Goal: Task Accomplishment & Management: Complete application form

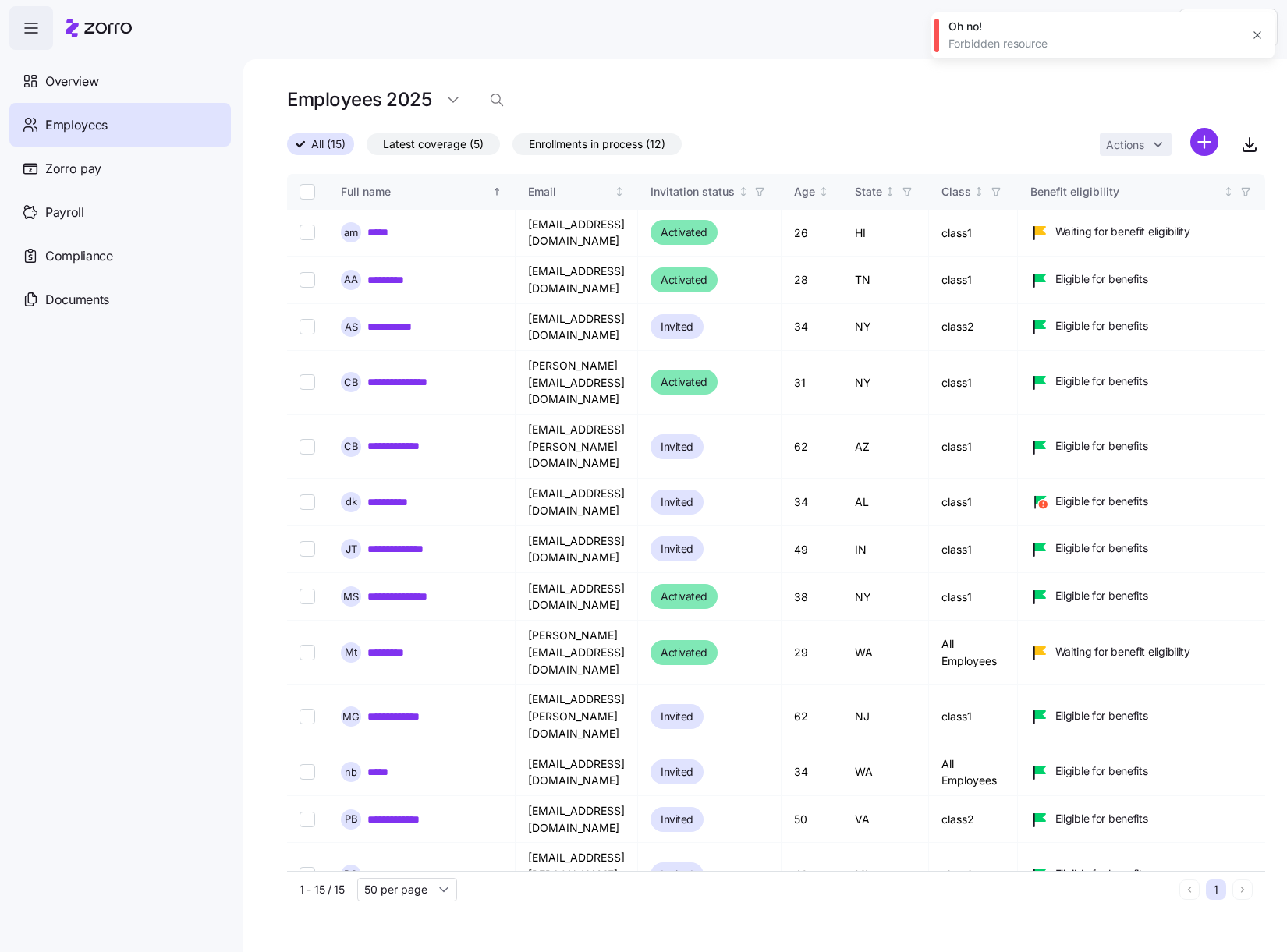
click at [1255, 32] on icon "button" at bounding box center [1257, 35] width 12 height 12
click at [1212, 143] on html "Help Overview Employees Zorro pay Payroll Compliance Documents Employees 2025 A…" at bounding box center [644, 471] width 1287 height 943
click at [1195, 186] on div "Upload roster" at bounding box center [1138, 184] width 148 height 25
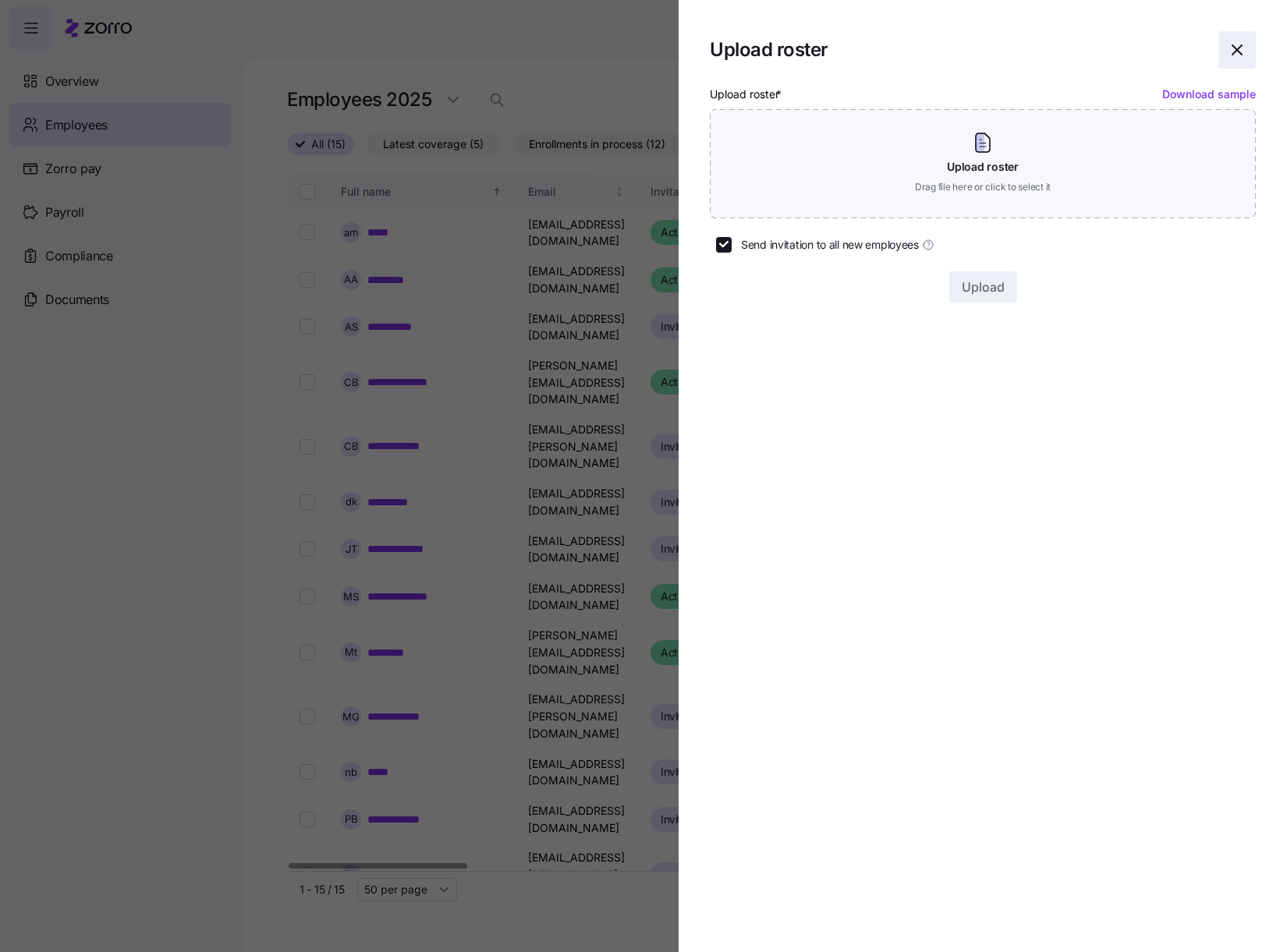
click at [1243, 40] on span "button" at bounding box center [1236, 49] width 36 height 36
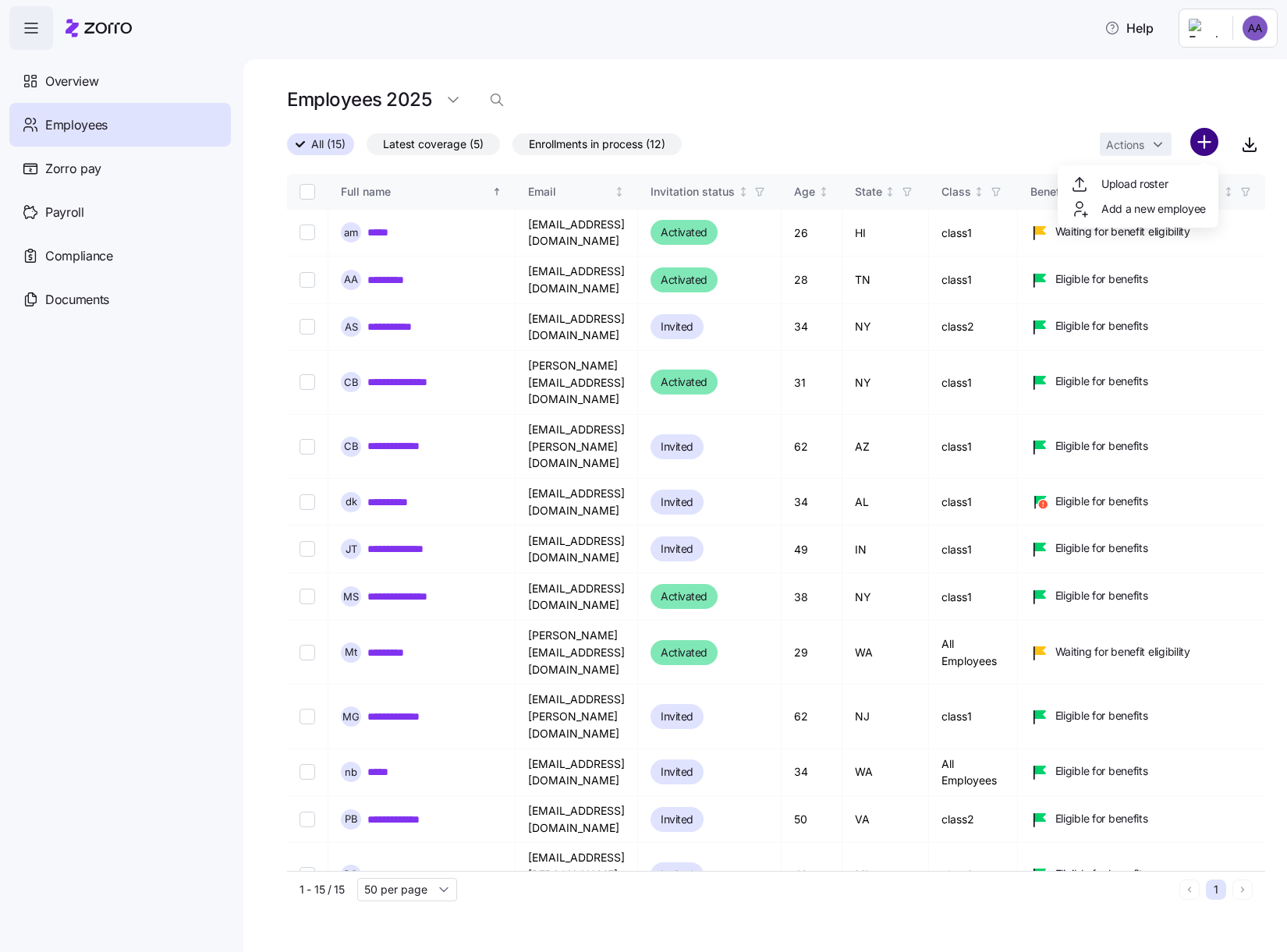
click at [1197, 144] on html "Help Overview Employees Zorro pay Payroll Compliance Documents Employees 2025 A…" at bounding box center [644, 471] width 1287 height 943
click at [1196, 200] on div "Add a new employee" at bounding box center [1137, 209] width 136 height 18
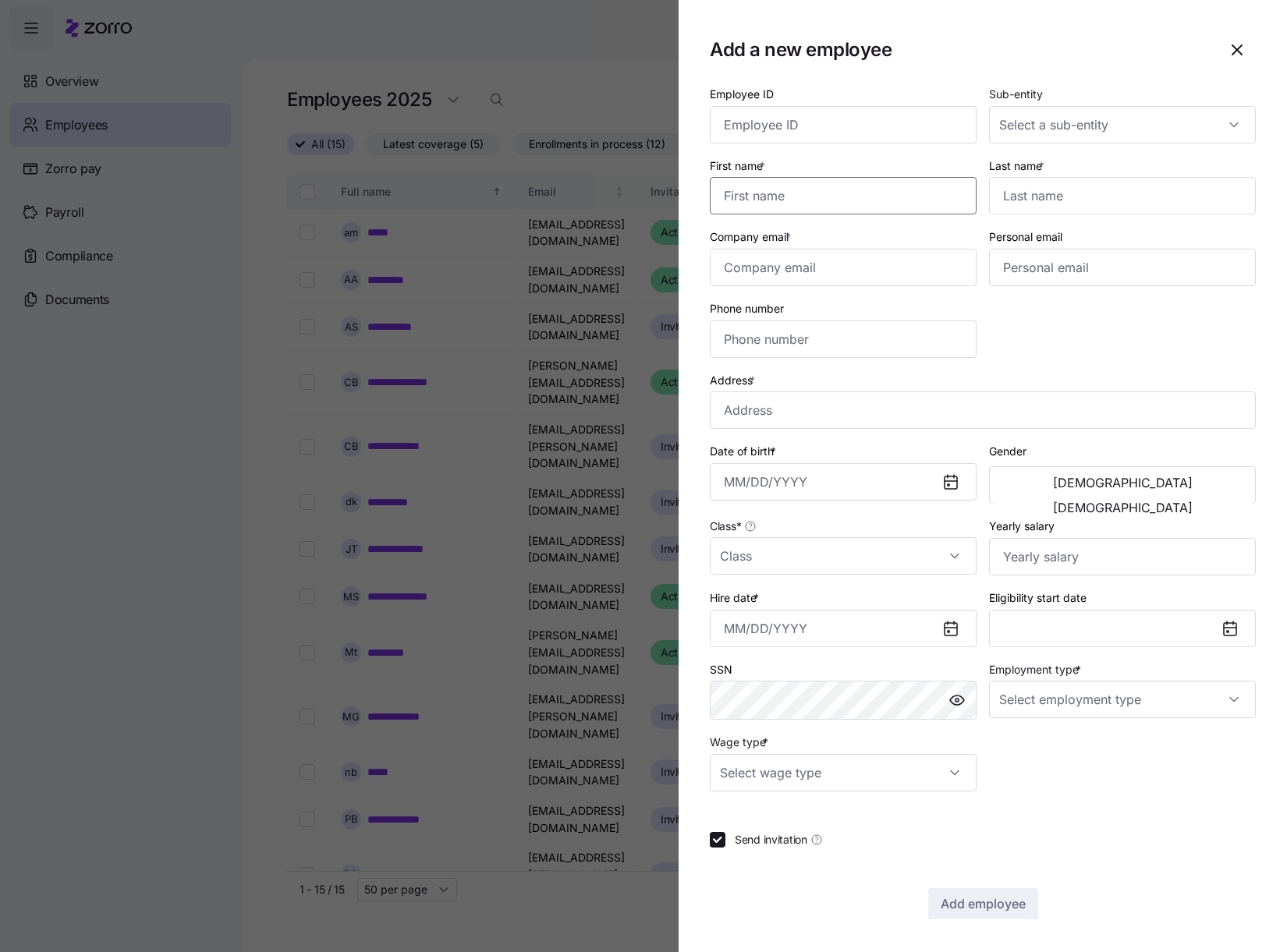
click at [856, 203] on input "First name *" at bounding box center [842, 196] width 266 height 37
type input "c"
